Goal: Transaction & Acquisition: Purchase product/service

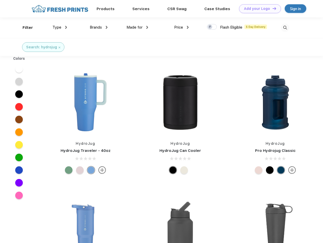
click at [258, 9] on link "Add your Logo Design Tool" at bounding box center [260, 8] width 42 height 9
click at [0, 0] on div "Design Tool" at bounding box center [0, 0] width 0 height 0
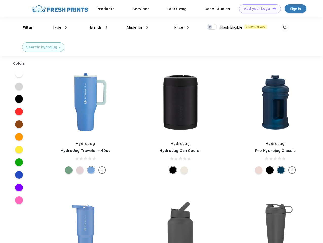
click at [272, 8] on link "Add your Logo Design Tool" at bounding box center [260, 8] width 42 height 9
click at [24, 28] on div "Filter" at bounding box center [28, 28] width 10 height 6
click at [60, 27] on span "Type" at bounding box center [56, 27] width 9 height 5
click at [99, 27] on span "Brands" at bounding box center [96, 27] width 12 height 5
click at [137, 27] on span "Made for" at bounding box center [134, 27] width 16 height 5
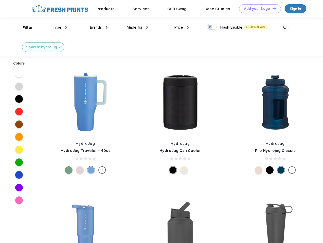
click at [182, 27] on span "Price" at bounding box center [178, 27] width 9 height 5
click at [212, 27] on div at bounding box center [212, 27] width 10 height 6
click at [210, 27] on input "checkbox" at bounding box center [208, 25] width 3 height 3
click at [285, 28] on img at bounding box center [285, 28] width 8 height 8
